Goal: Check status: Check status

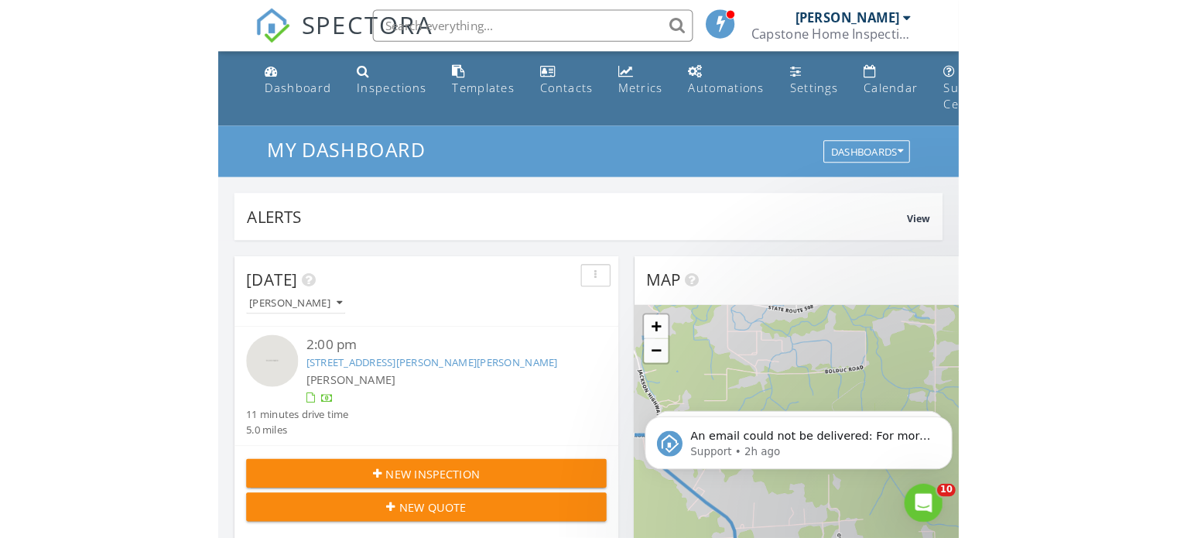
scroll to position [1432, 1201]
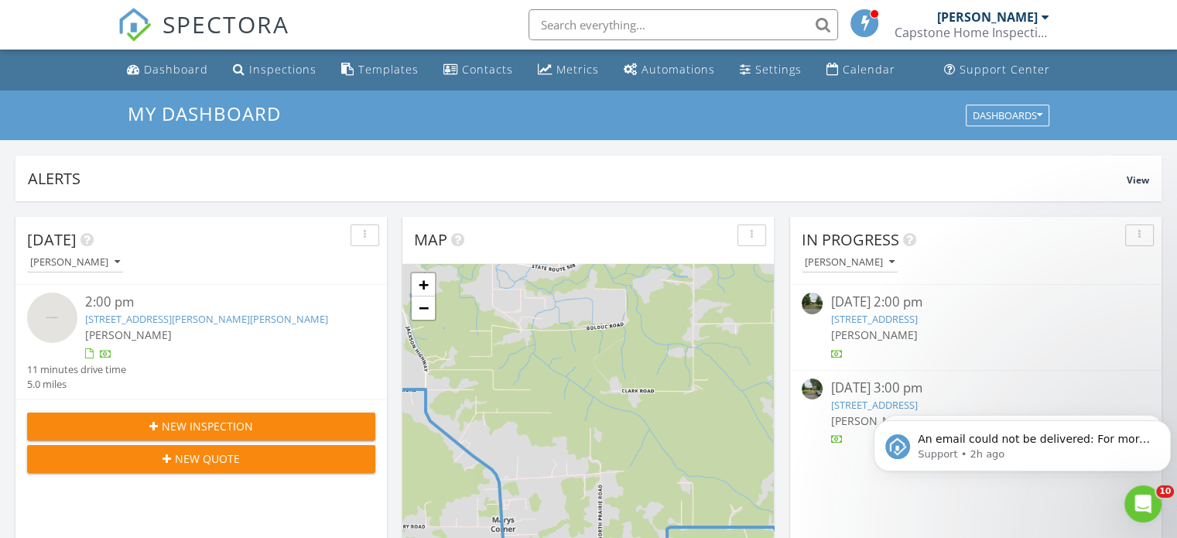
click at [1013, 12] on div "[PERSON_NAME]" at bounding box center [987, 16] width 101 height 15
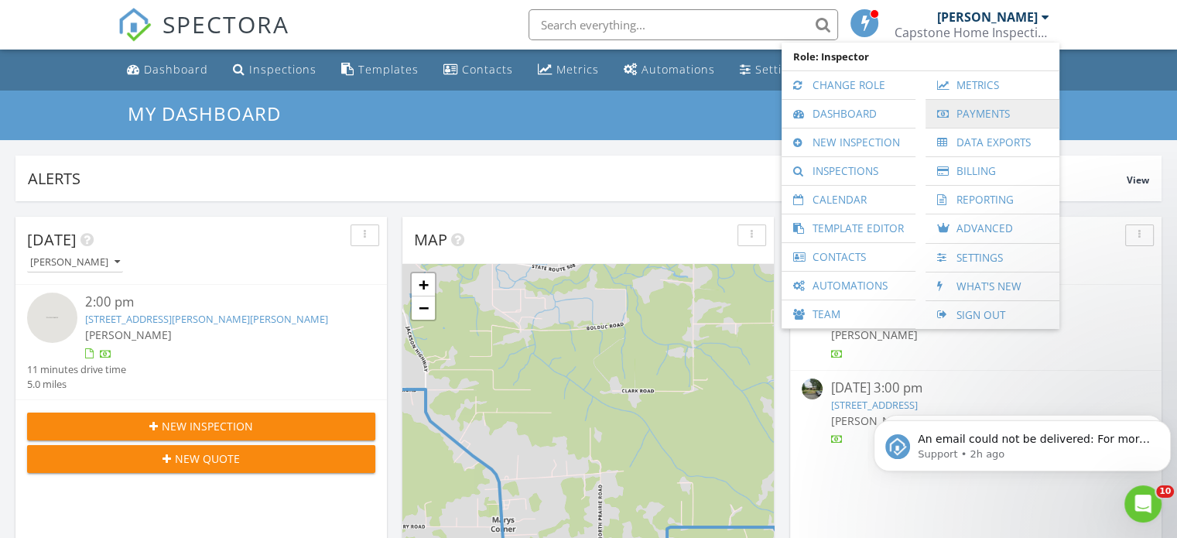
click at [978, 113] on link "Payments" at bounding box center [992, 114] width 118 height 28
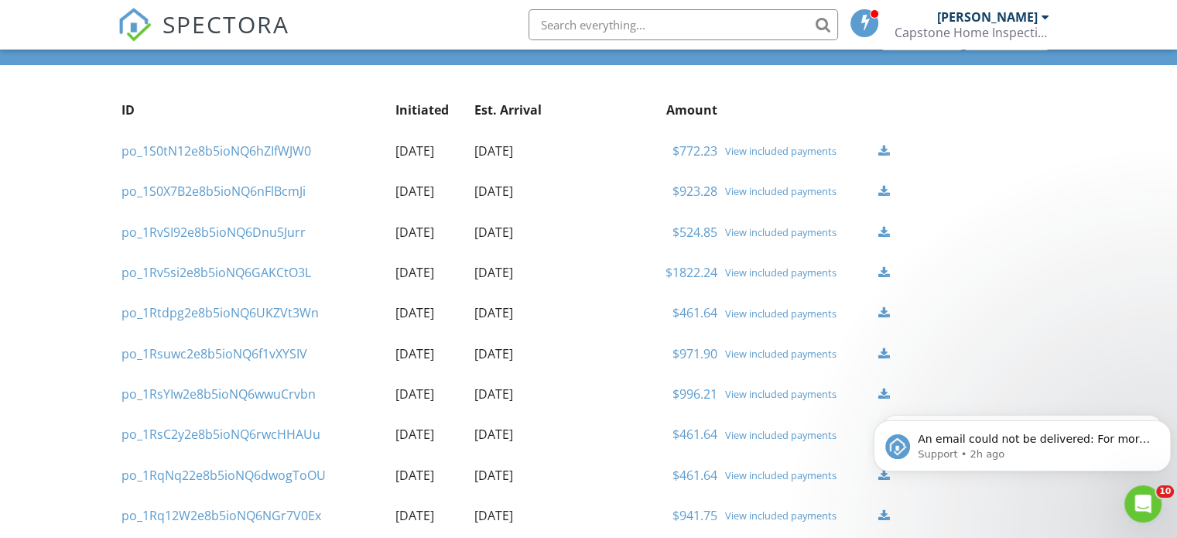
scroll to position [155, 0]
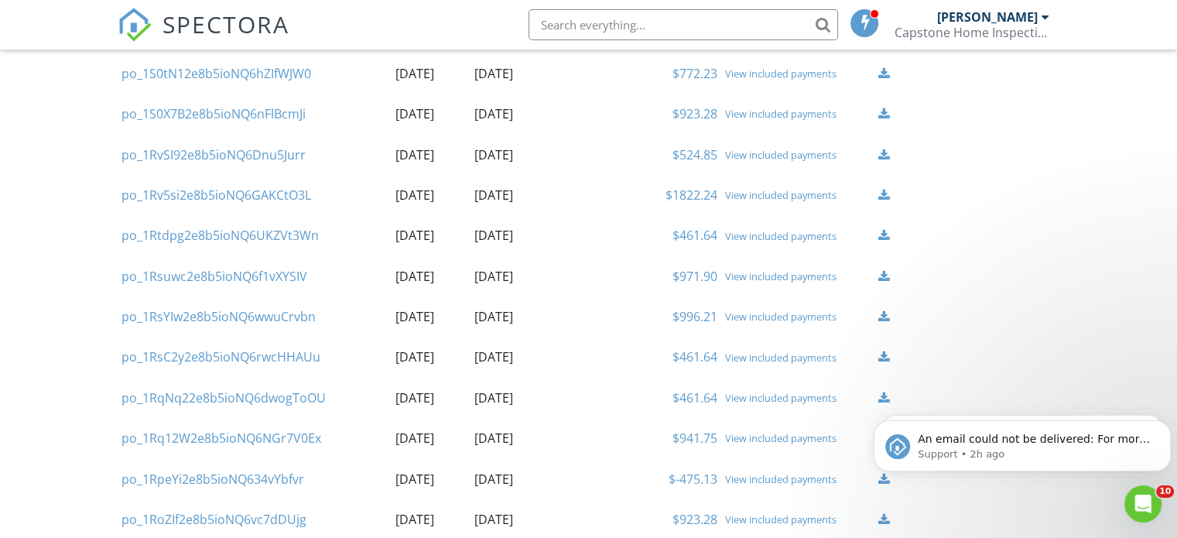
click at [700, 234] on link "$461.64" at bounding box center [694, 235] width 45 height 17
click at [699, 195] on link "$1822.24" at bounding box center [691, 194] width 52 height 17
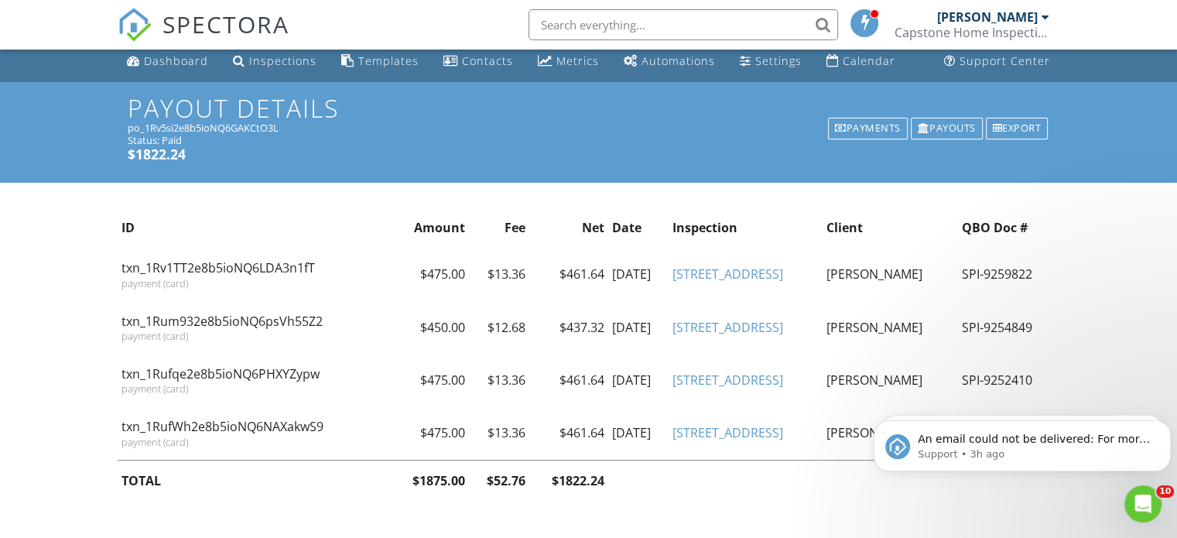
scroll to position [11, 0]
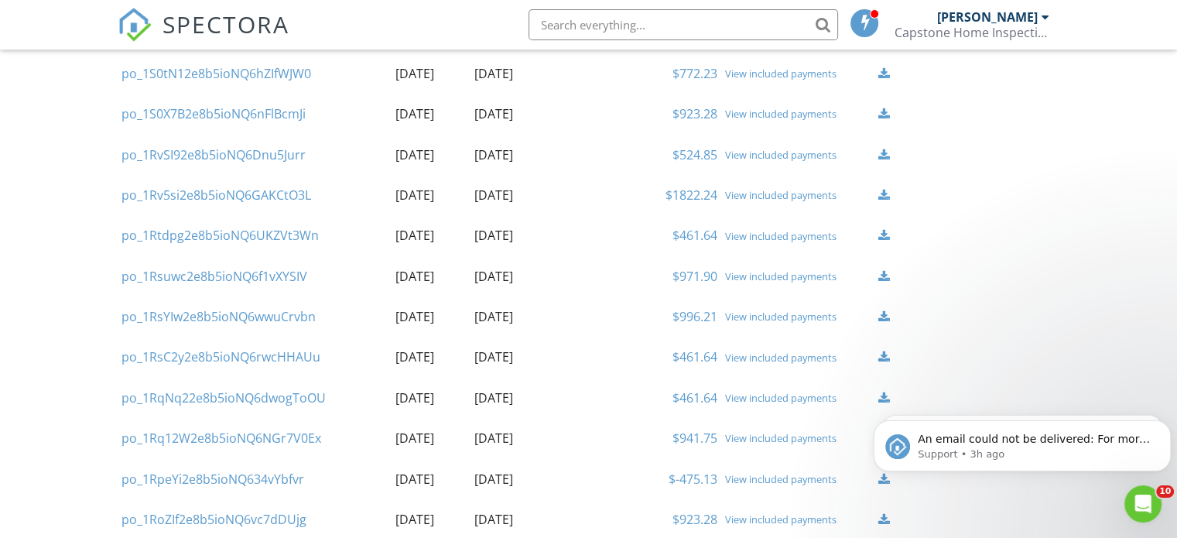
click at [699, 152] on link "$524.85" at bounding box center [694, 154] width 45 height 17
click at [764, 109] on div "View included payments" at bounding box center [797, 114] width 145 height 12
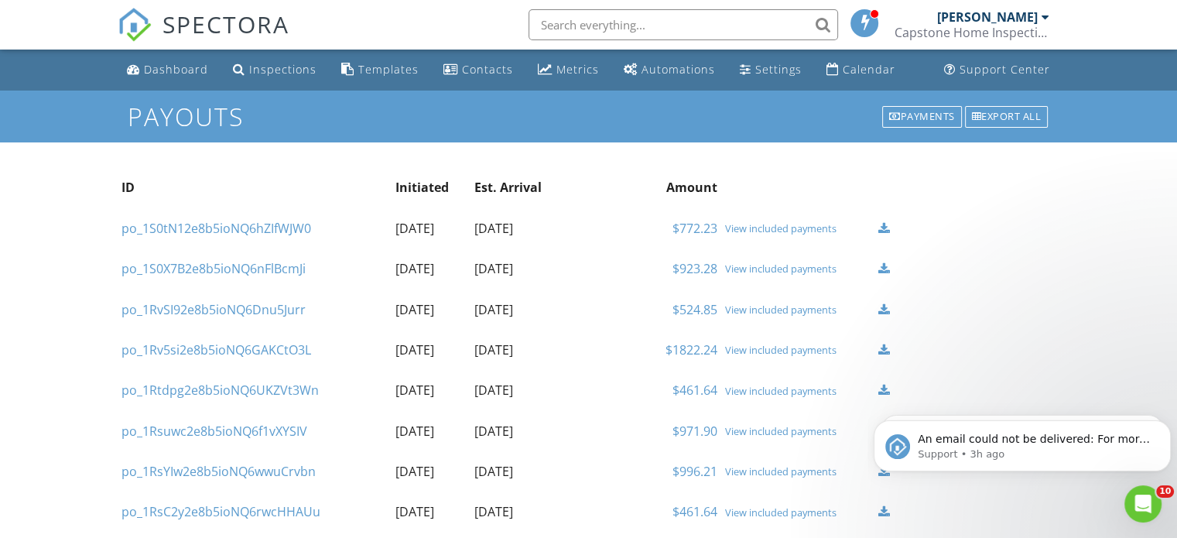
click at [781, 224] on div "View included payments" at bounding box center [797, 228] width 145 height 12
click at [178, 67] on div "Dashboard" at bounding box center [176, 69] width 64 height 15
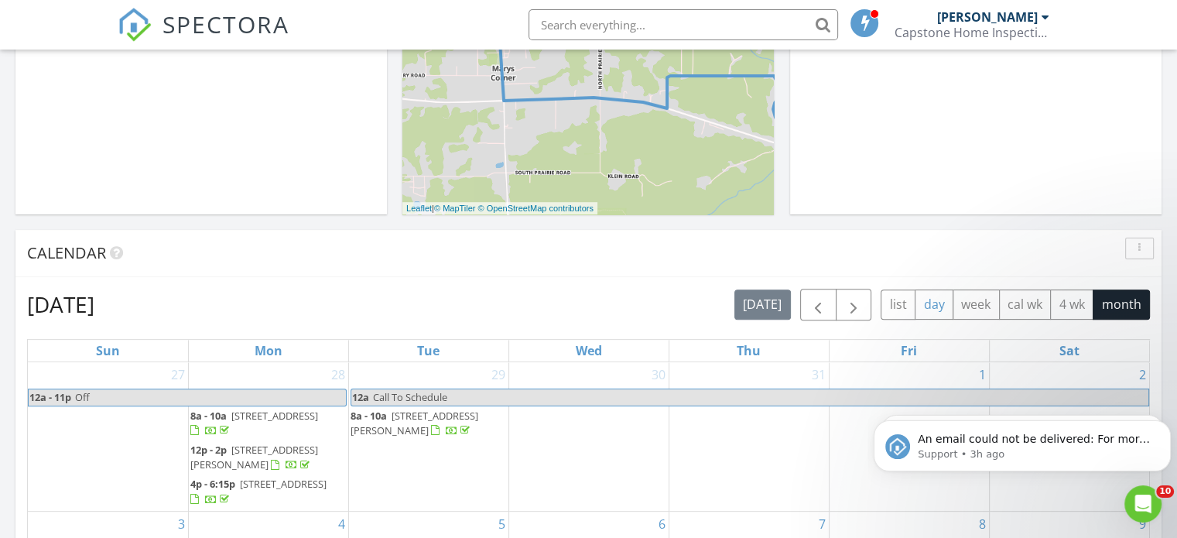
scroll to position [464, 0]
